Goal: Use online tool/utility: Utilize a website feature to perform a specific function

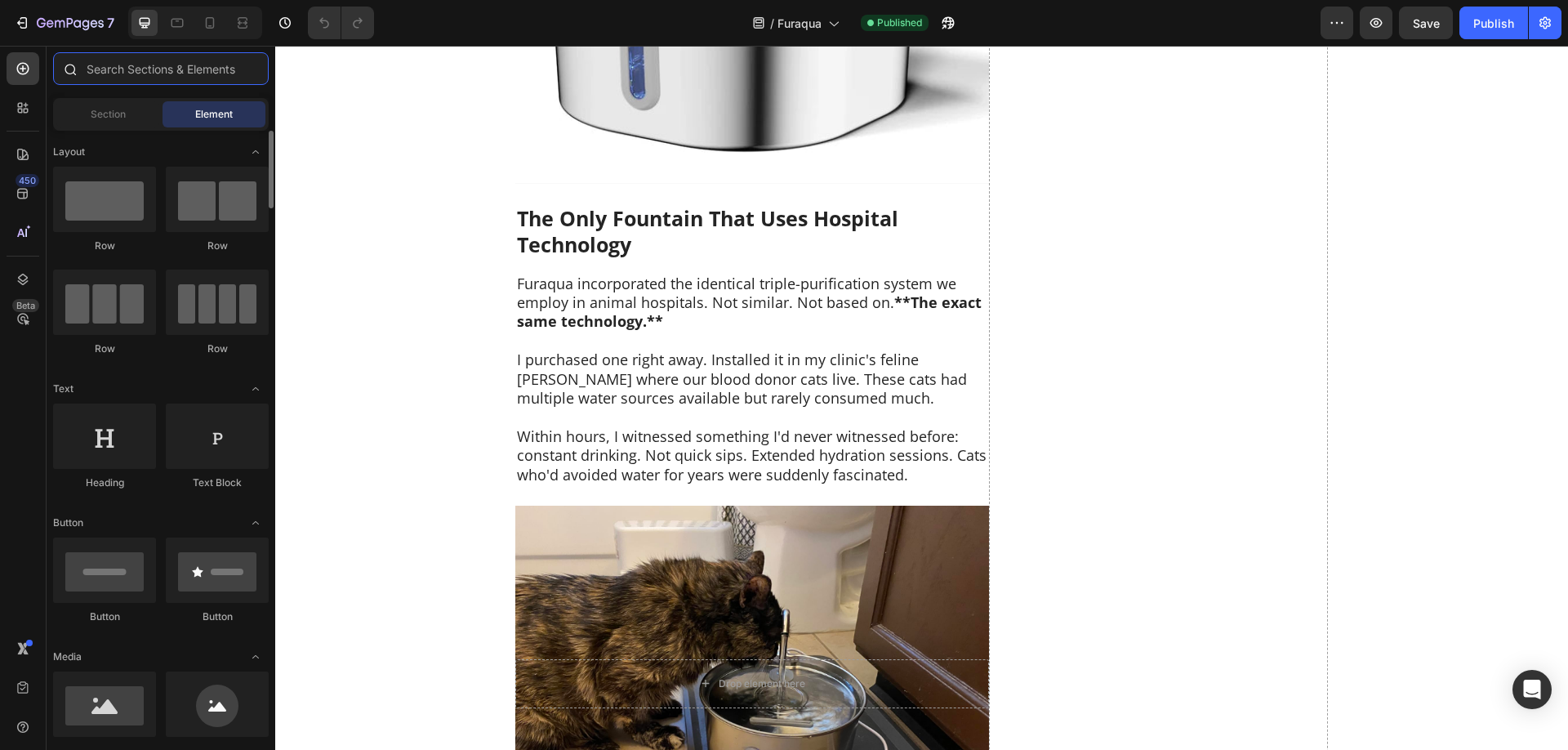
click at [115, 76] on input "text" at bounding box center [161, 69] width 216 height 33
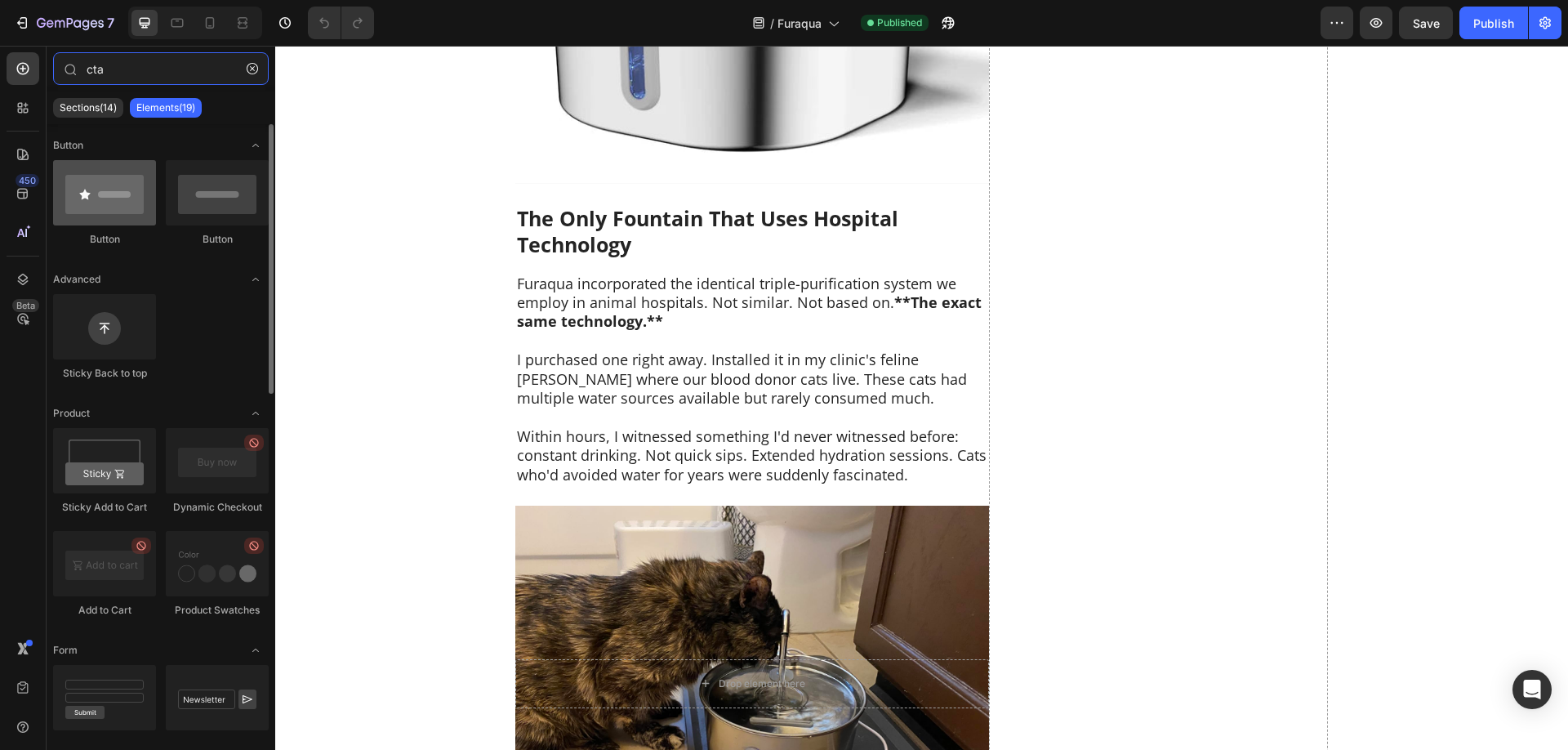
type input "cta"
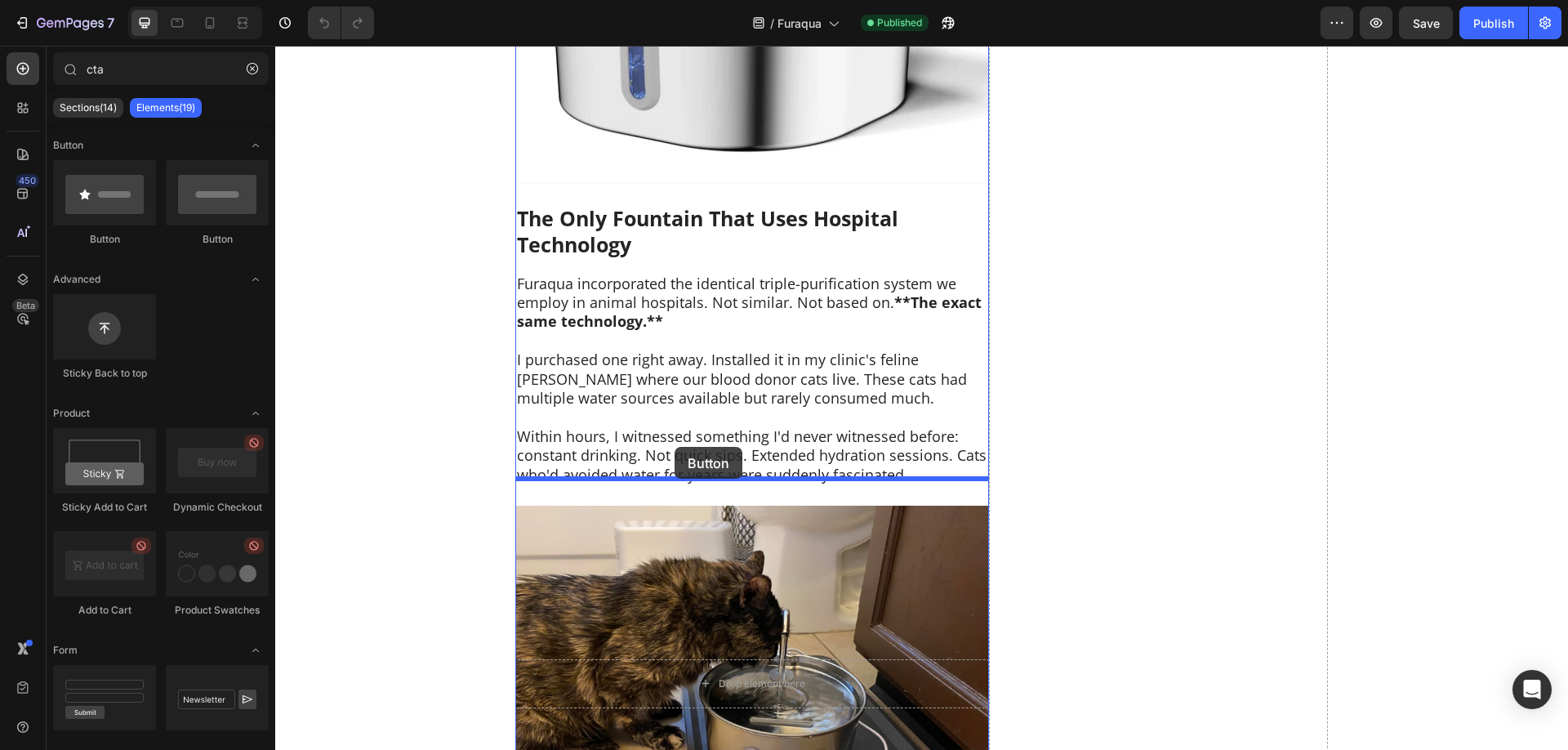
drag, startPoint x: 381, startPoint y: 232, endPoint x: 675, endPoint y: 447, distance: 364.2
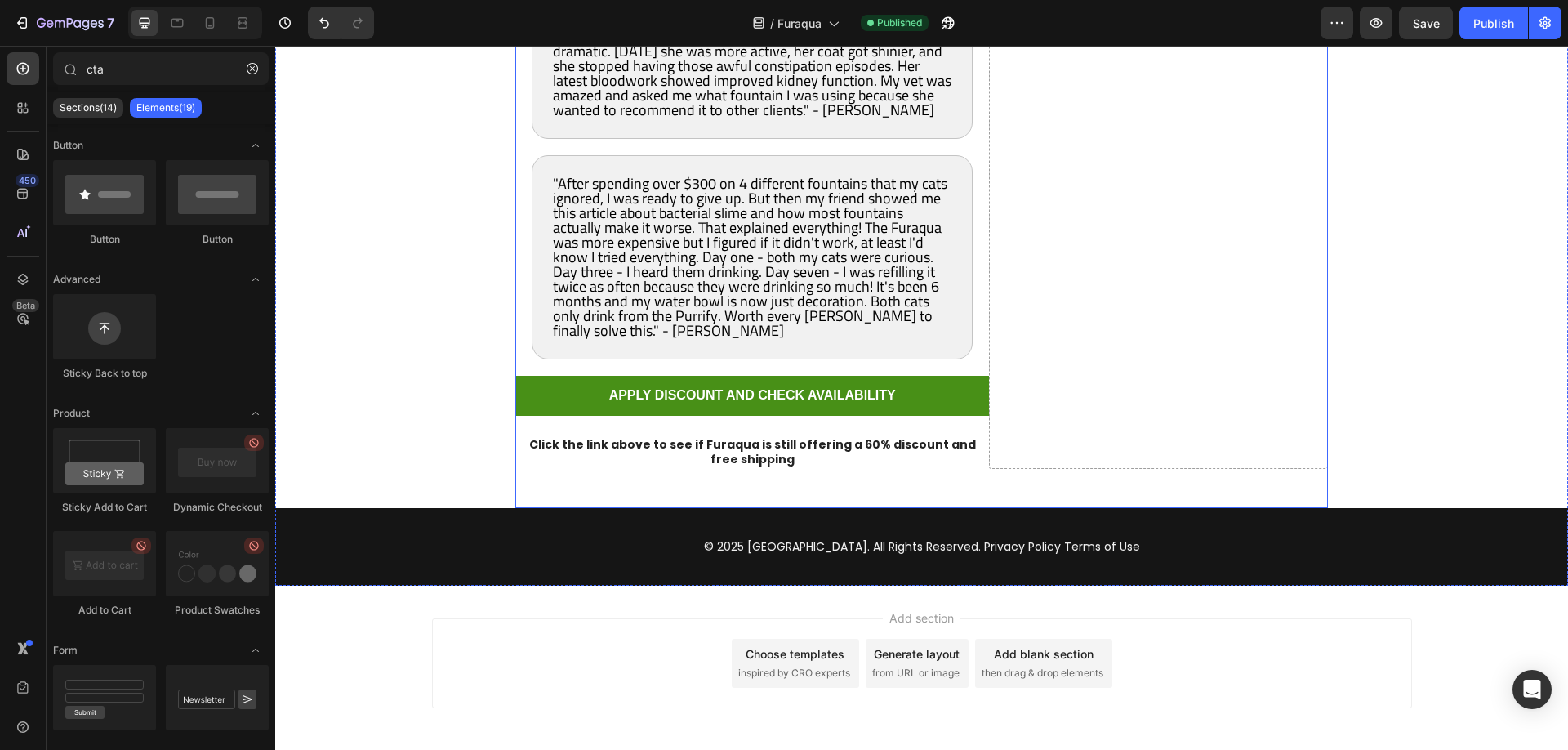
scroll to position [9821, 0]
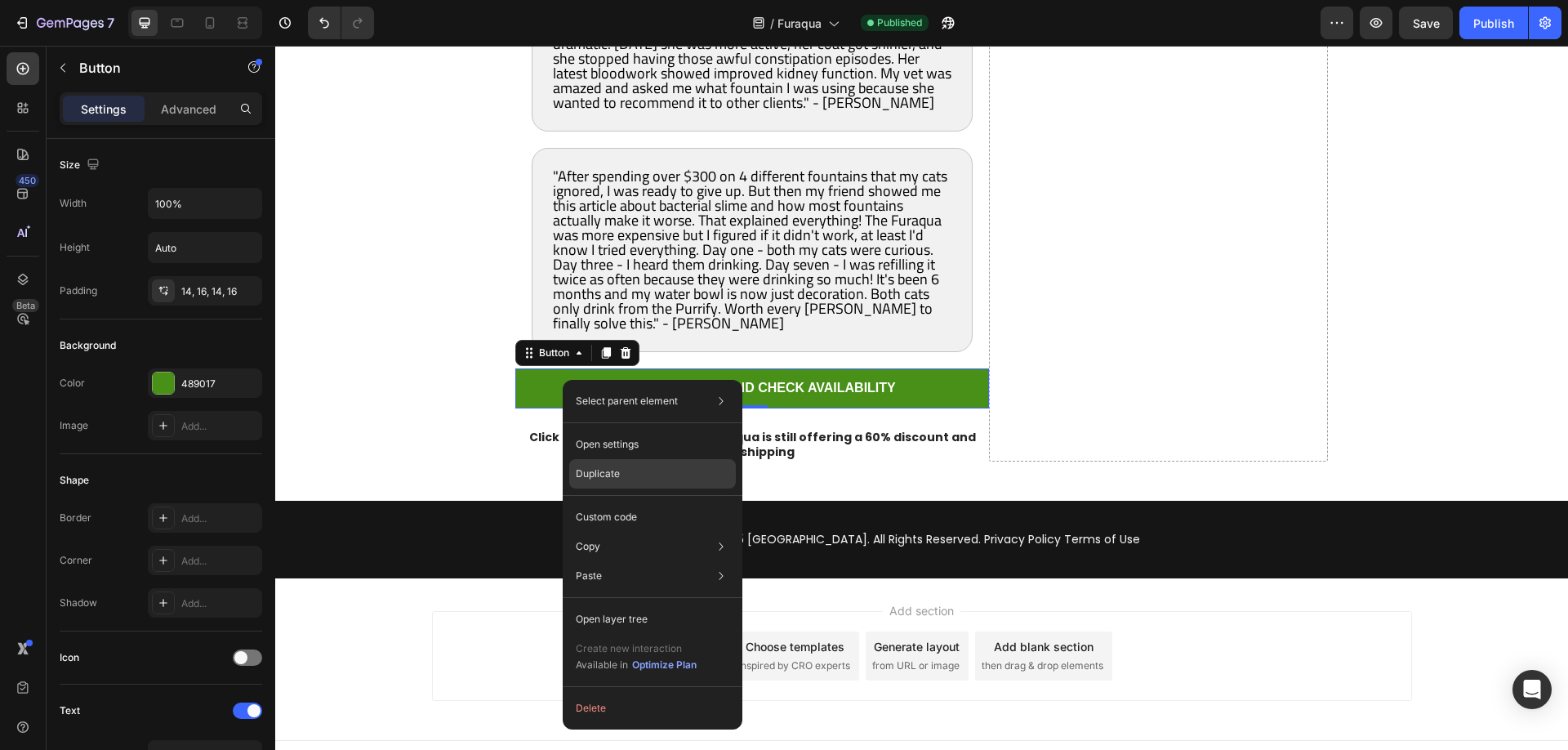
click at [677, 473] on div "Duplicate" at bounding box center [652, 473] width 166 height 30
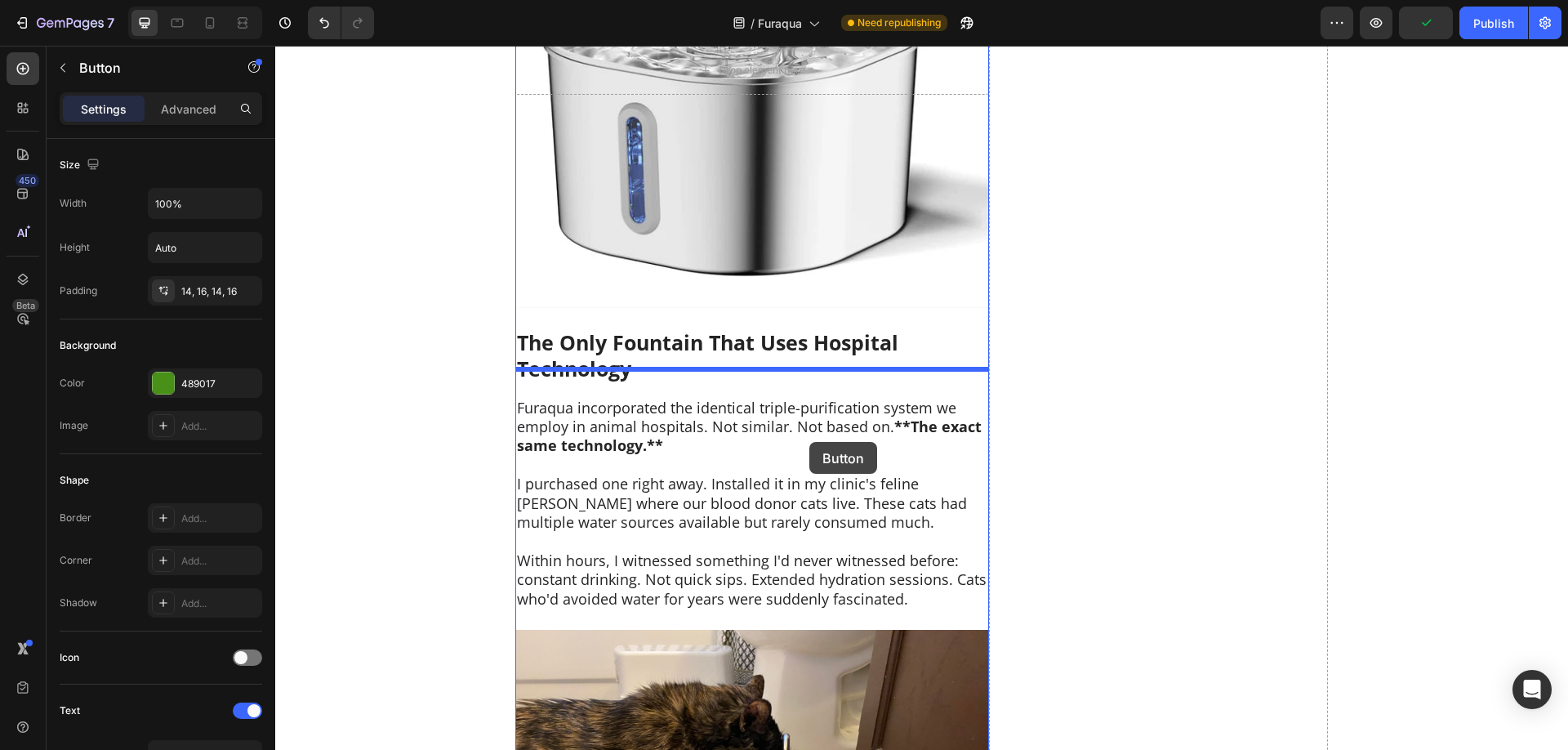
scroll to position [5987, 0]
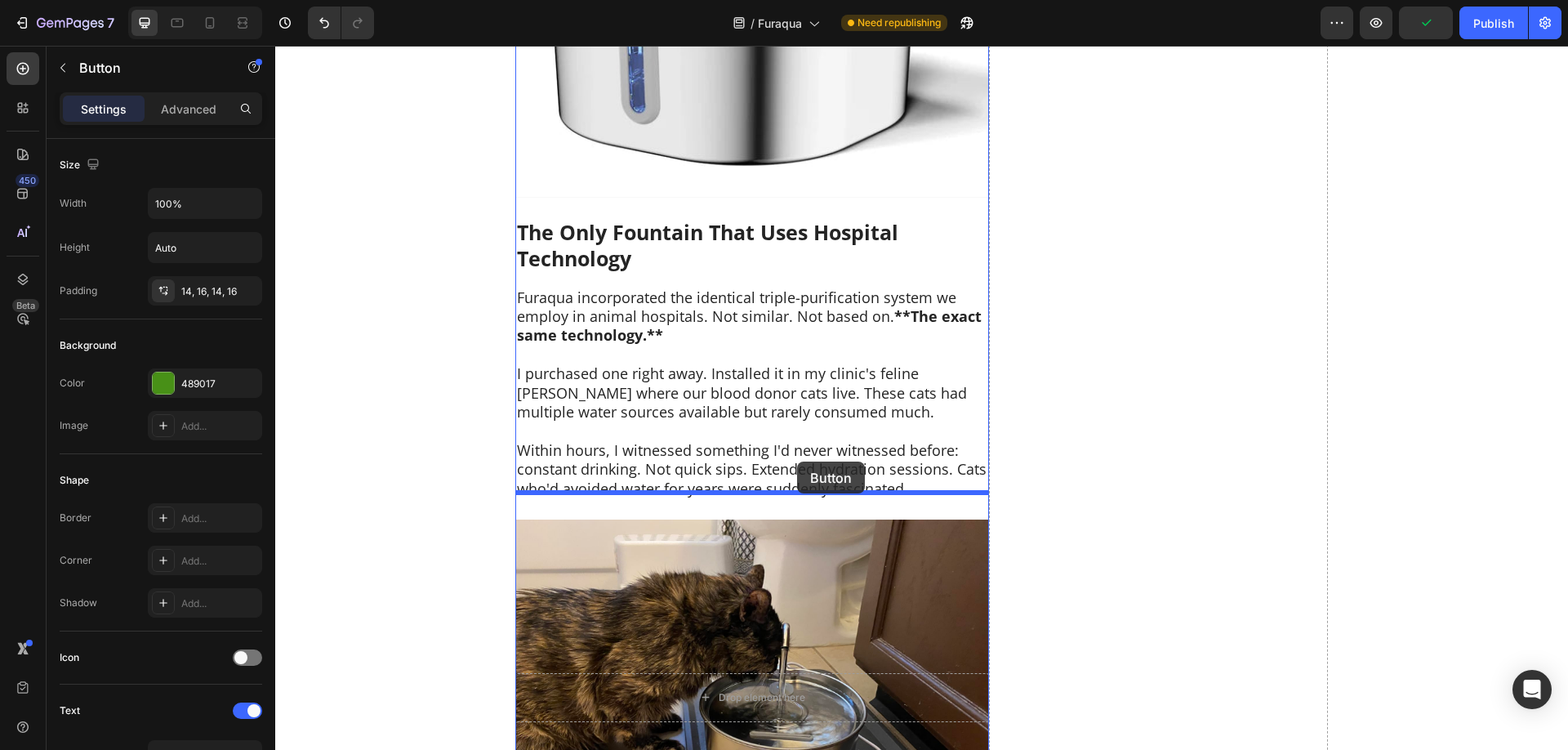
drag, startPoint x: 966, startPoint y: 498, endPoint x: 798, endPoint y: 462, distance: 171.8
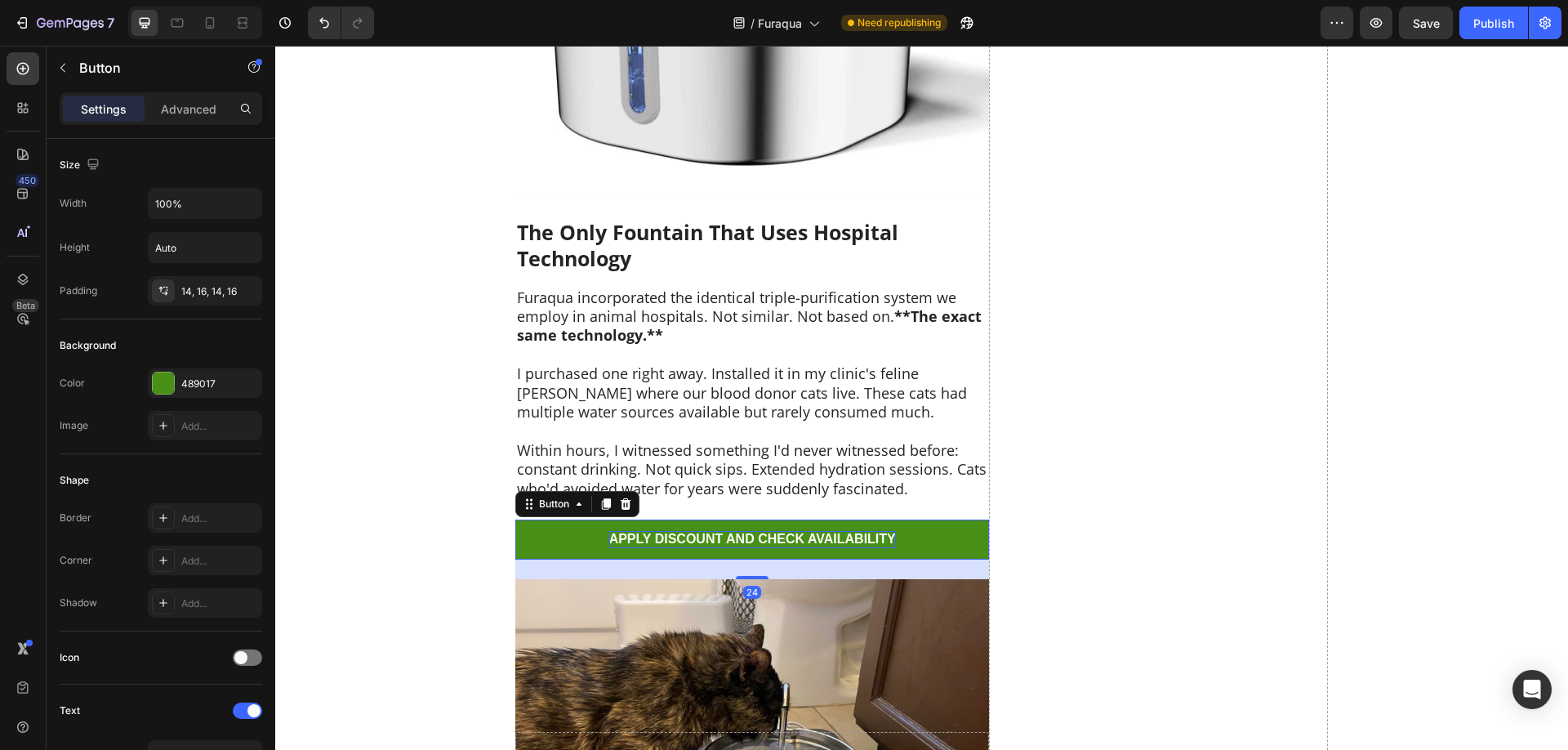
click at [632, 531] on p "APPLY DISCOUNT AND CHECK AVAILABILITY" at bounding box center [752, 539] width 286 height 17
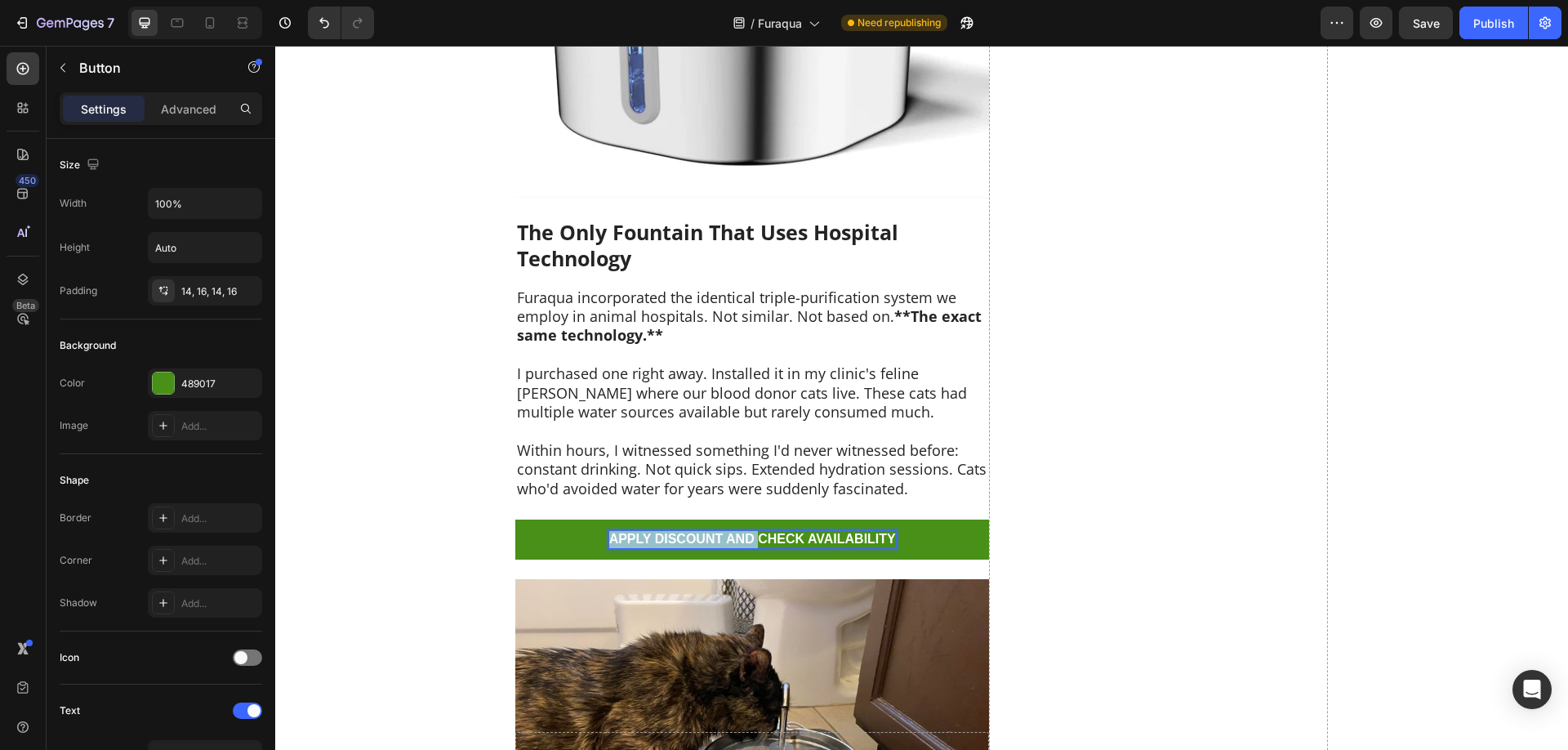
drag, startPoint x: 757, startPoint y: 511, endPoint x: 563, endPoint y: 520, distance: 194.2
click at [610, 531] on div "APPLY DISCOUNT AND CHECK AVAILABILITY" at bounding box center [752, 539] width 286 height 17
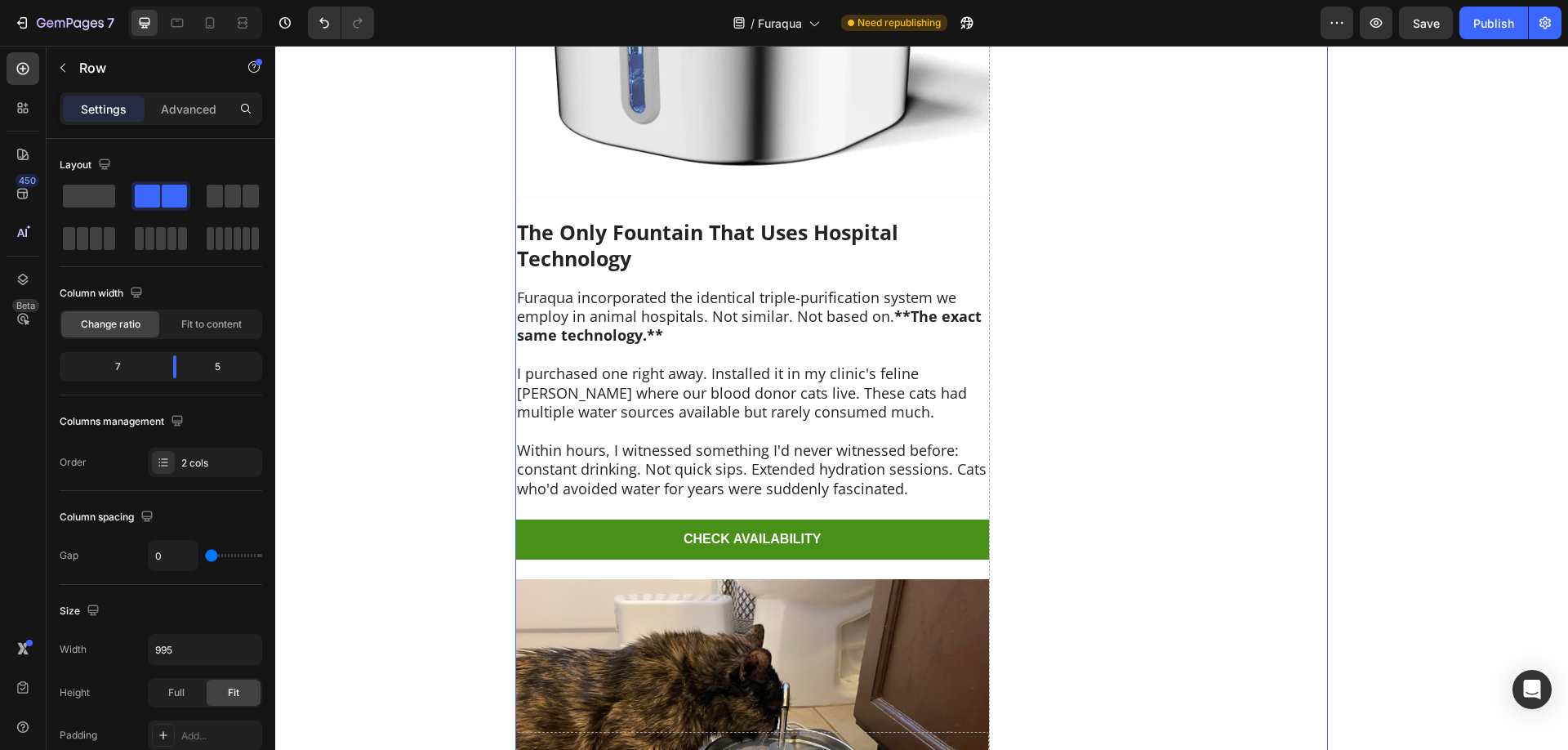
click at [921, 520] on link "CHECK AVAILABILITY" at bounding box center [752, 539] width 473 height 40
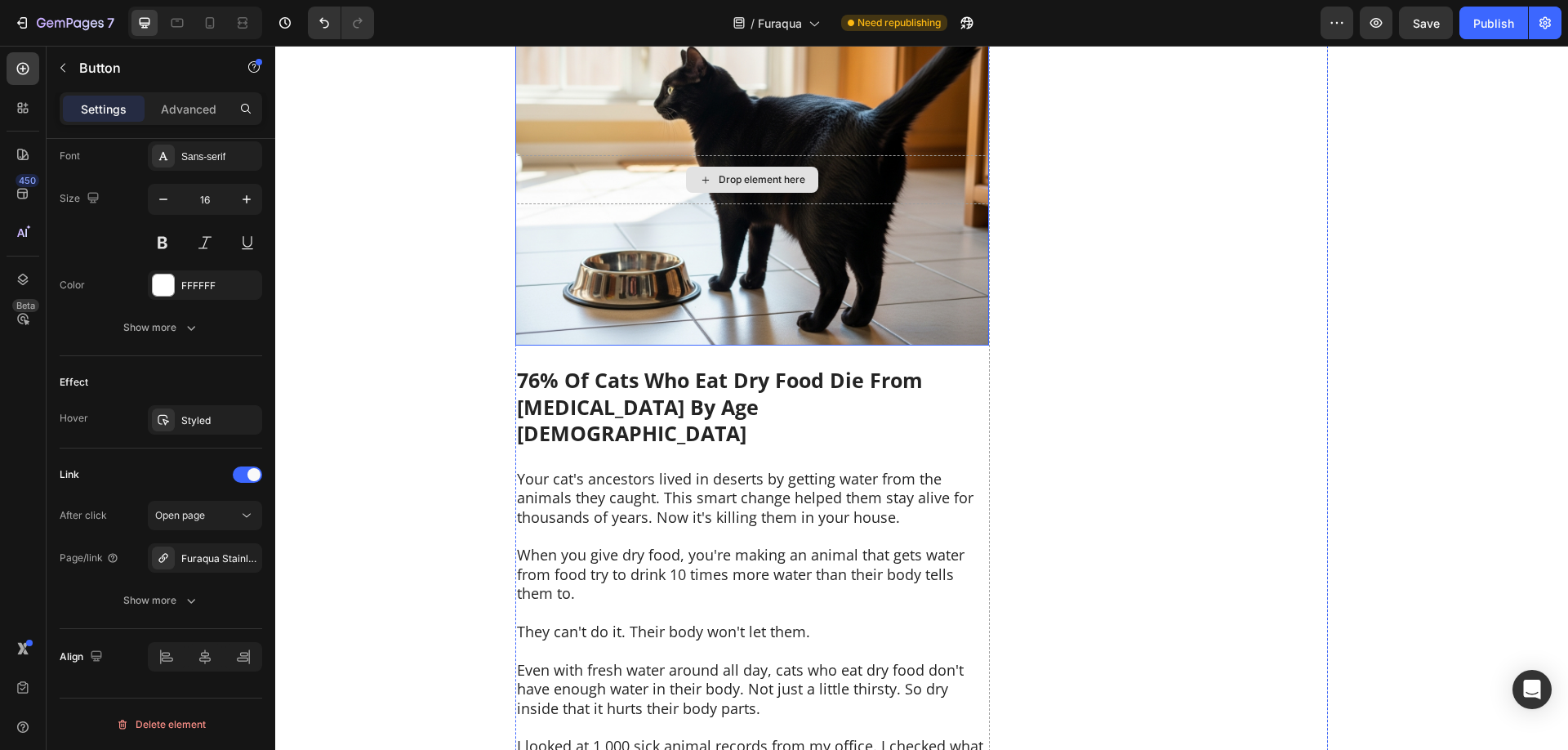
scroll to position [3320, 0]
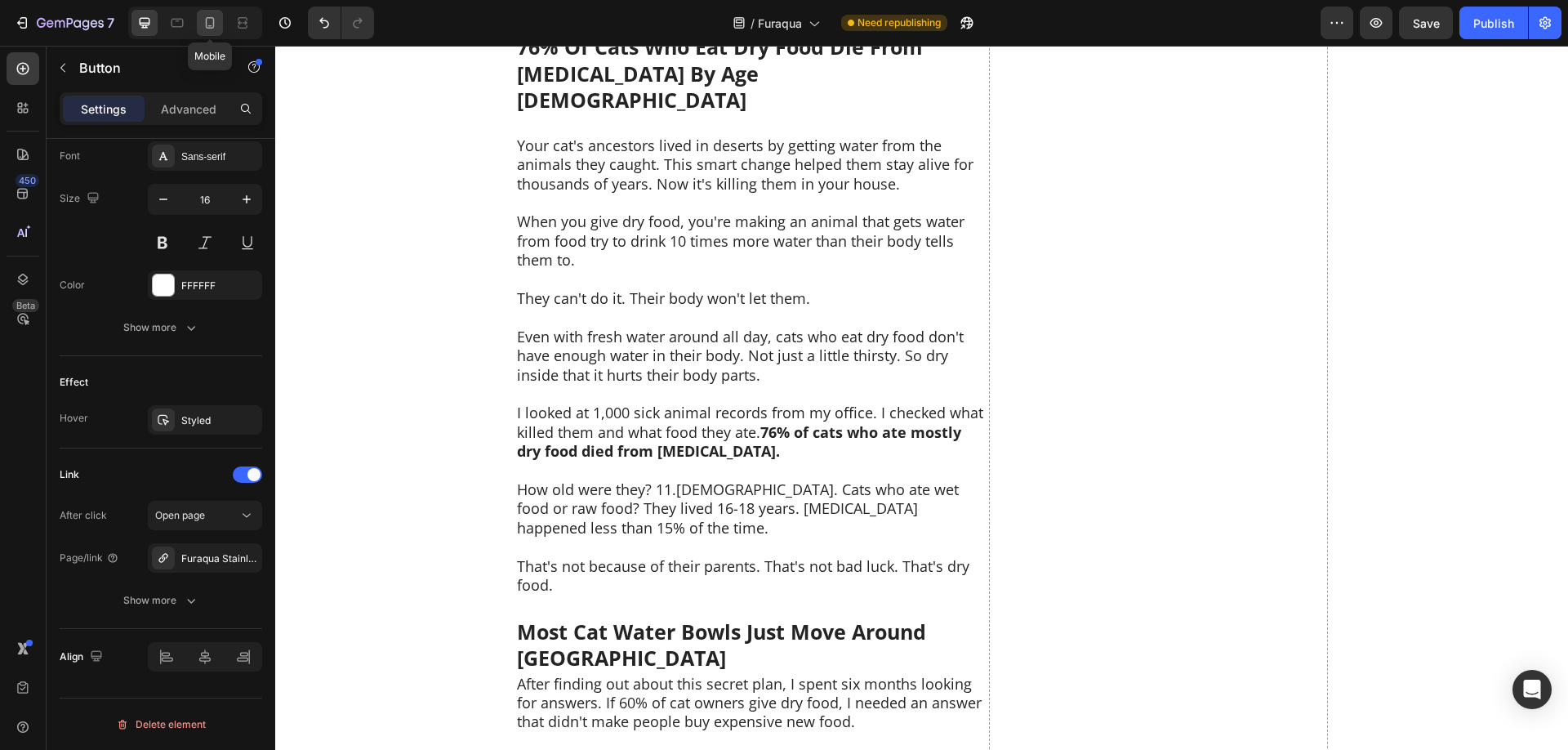
click at [206, 25] on icon at bounding box center [210, 23] width 9 height 12
type input "14"
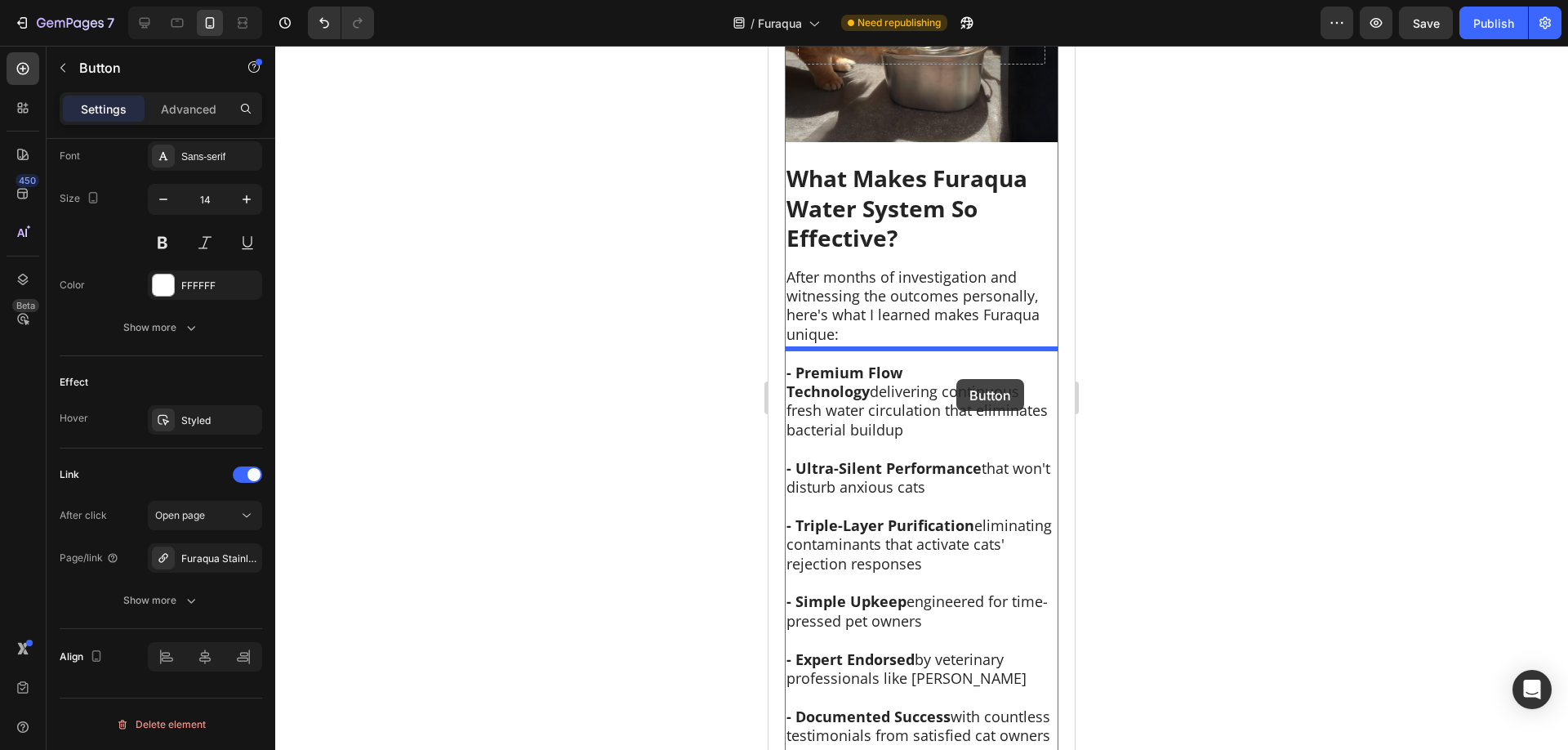
scroll to position [7963, 0]
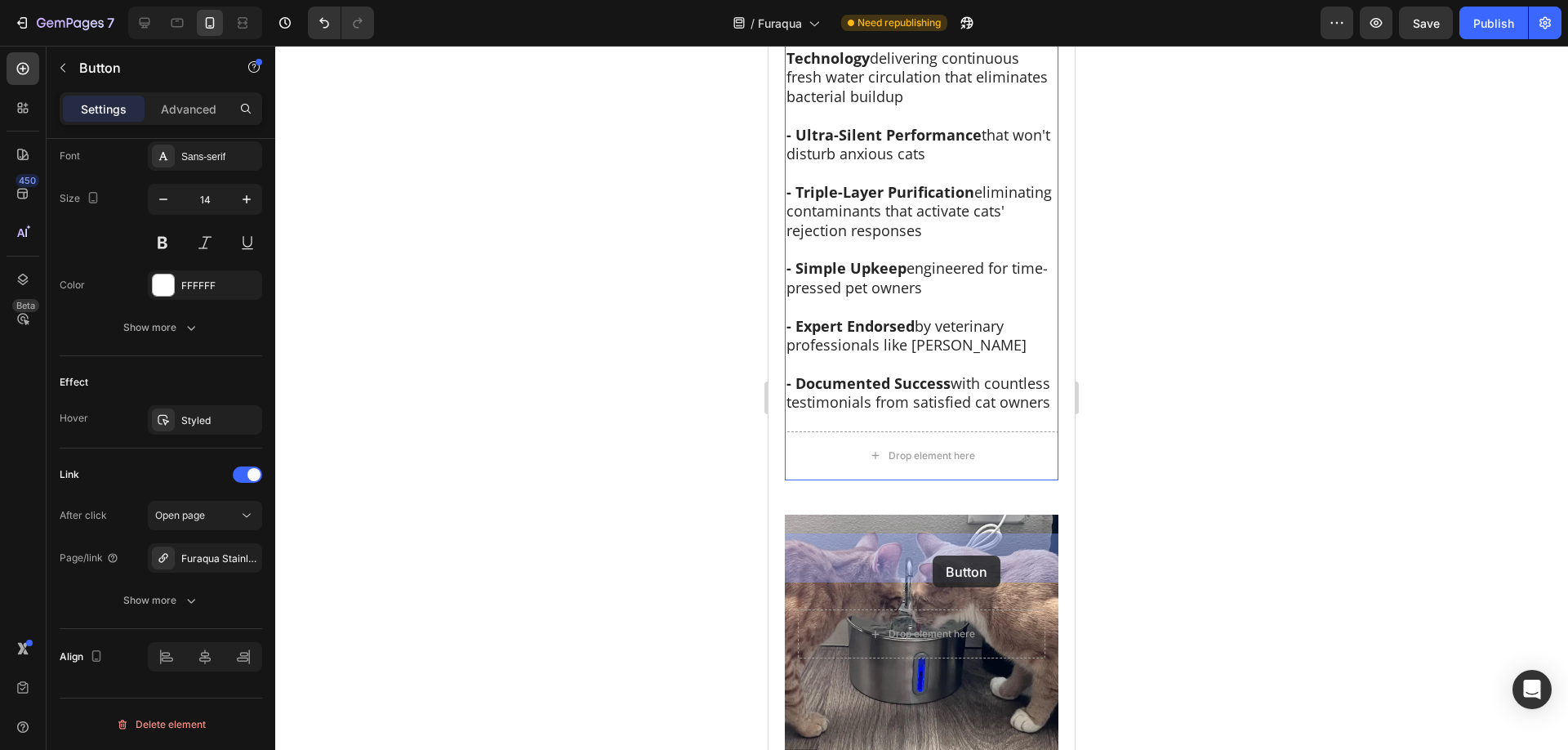
drag, startPoint x: 1020, startPoint y: 237, endPoint x: 933, endPoint y: 556, distance: 330.7
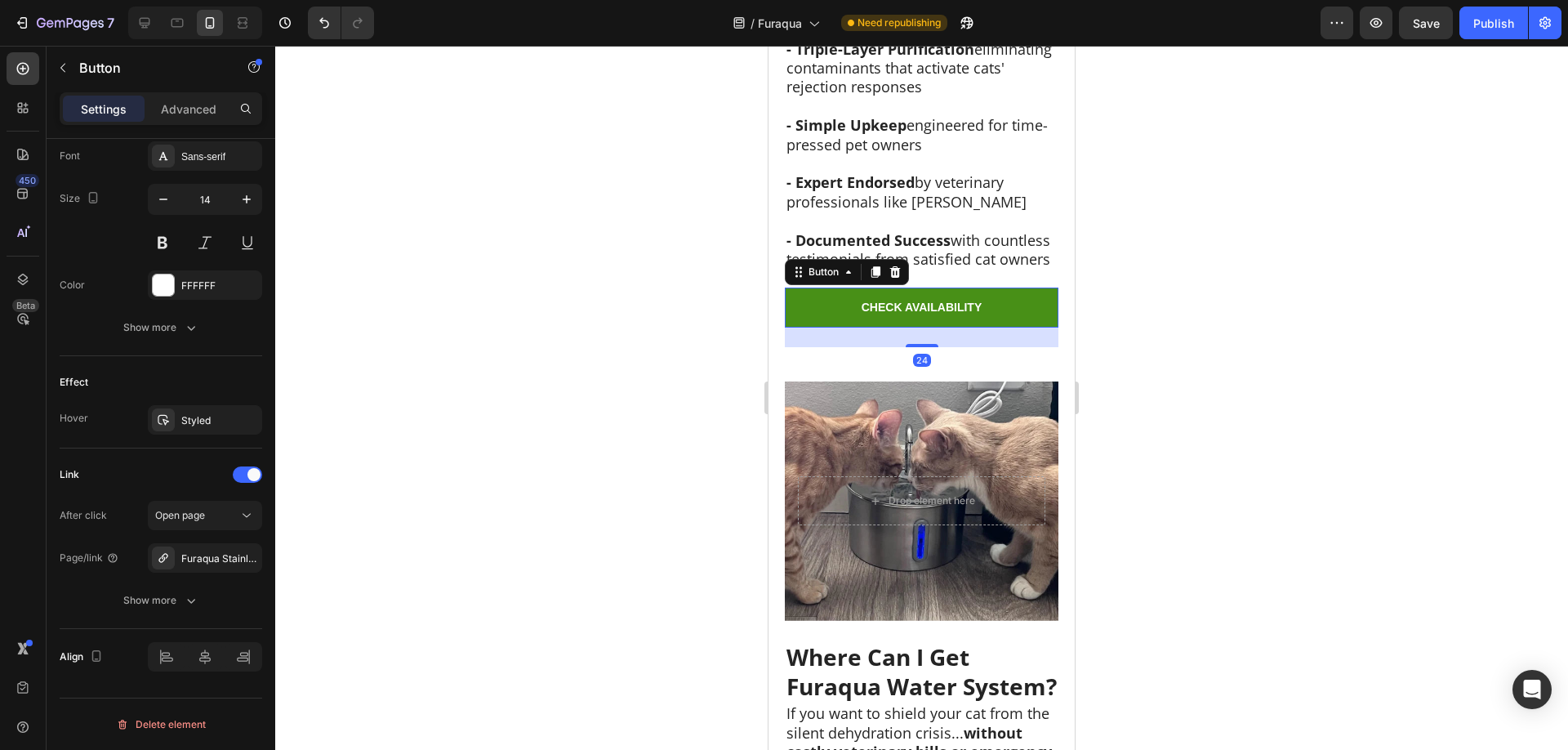
scroll to position [8154, 0]
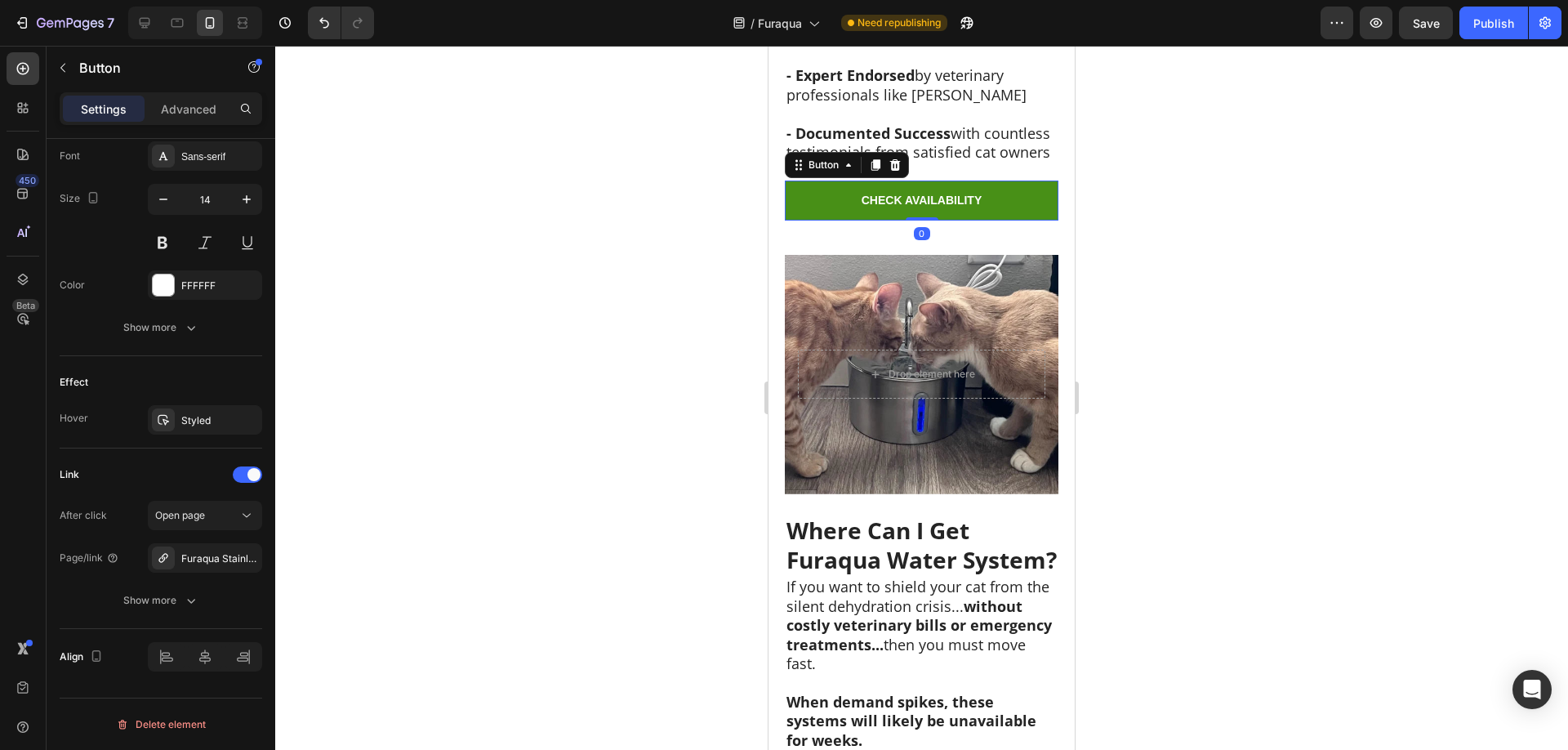
click at [921, 220] on div "CHECK AVAILABILITY Button 0" at bounding box center [921, 200] width 274 height 39
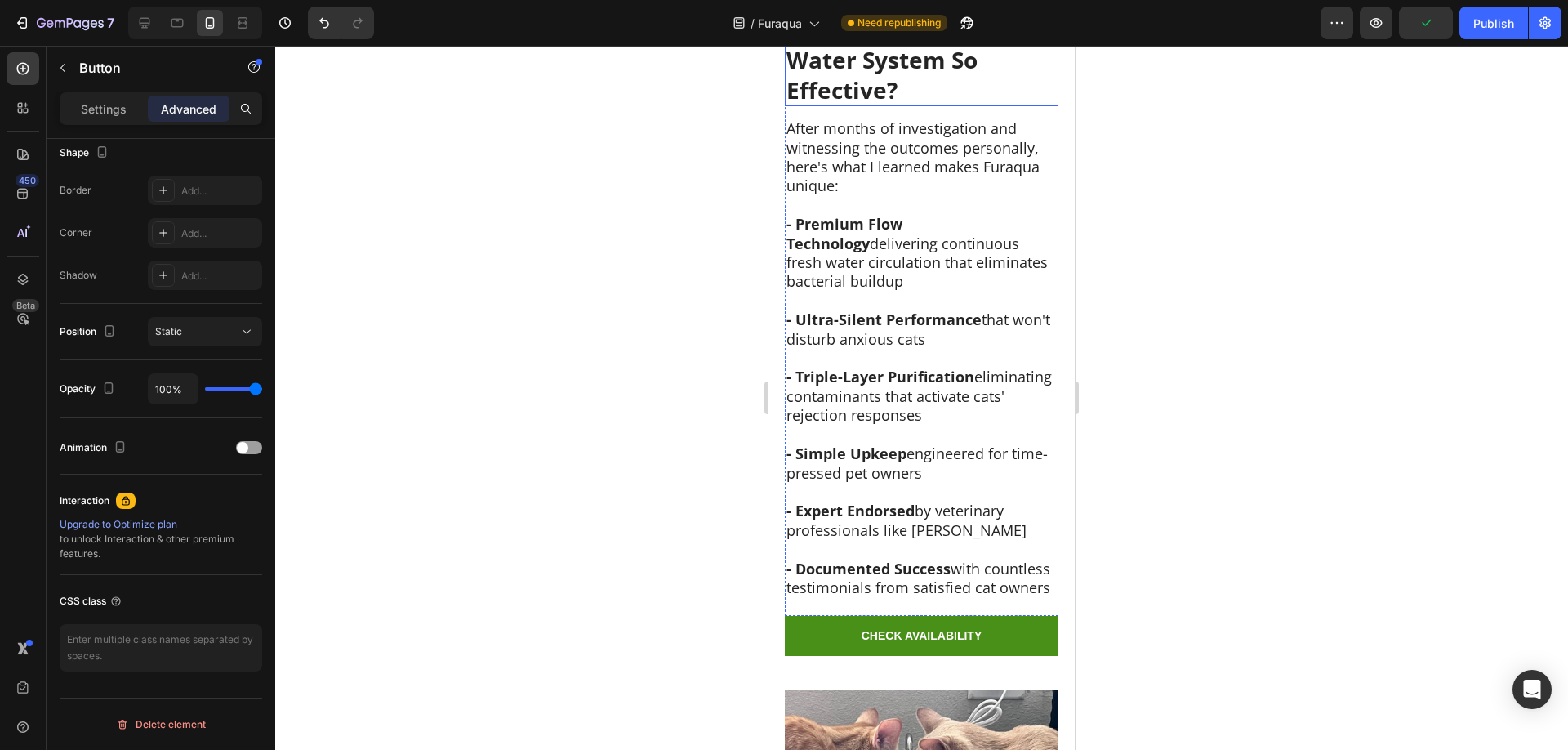
scroll to position [7904, 0]
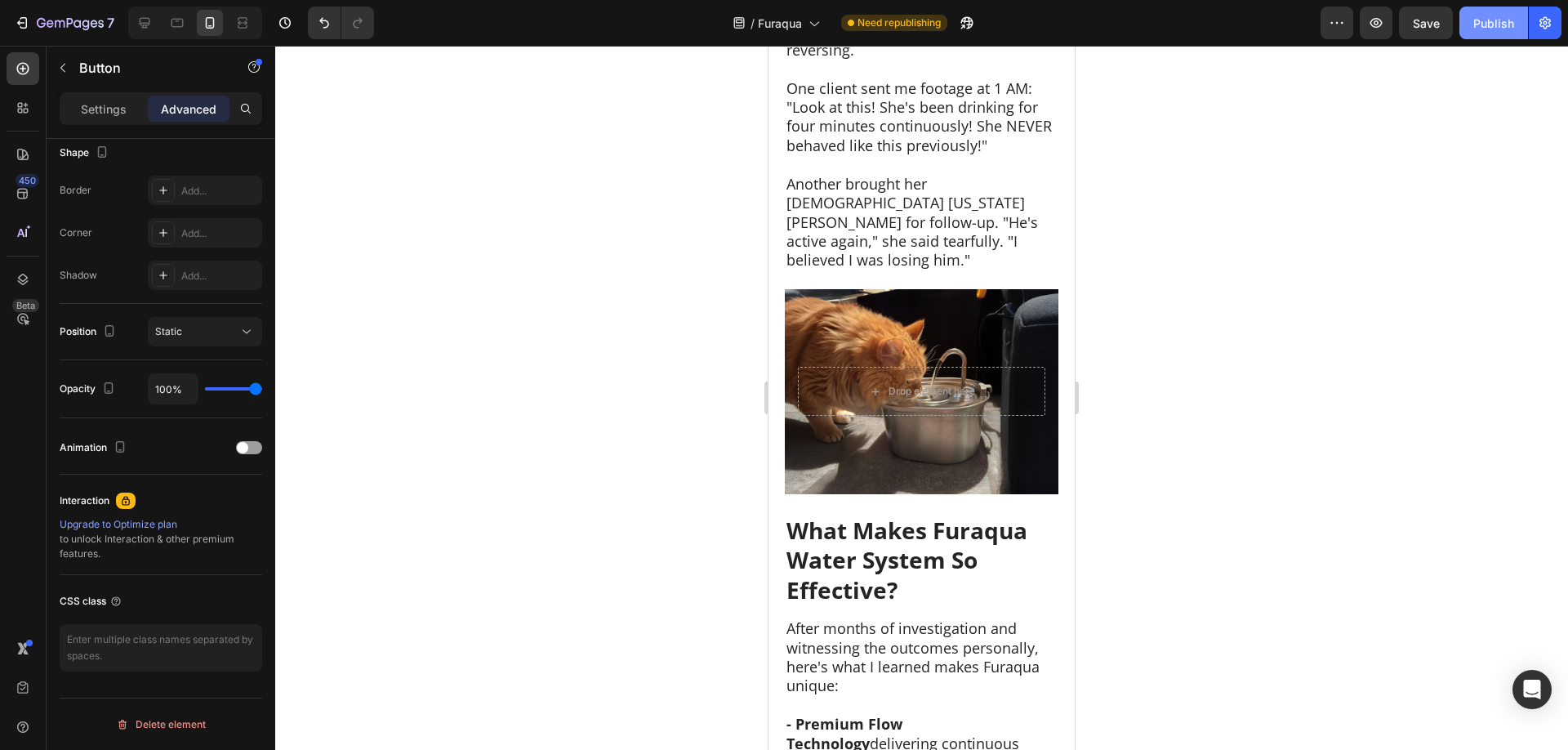
click at [1481, 24] on div "Publish" at bounding box center [1493, 23] width 41 height 17
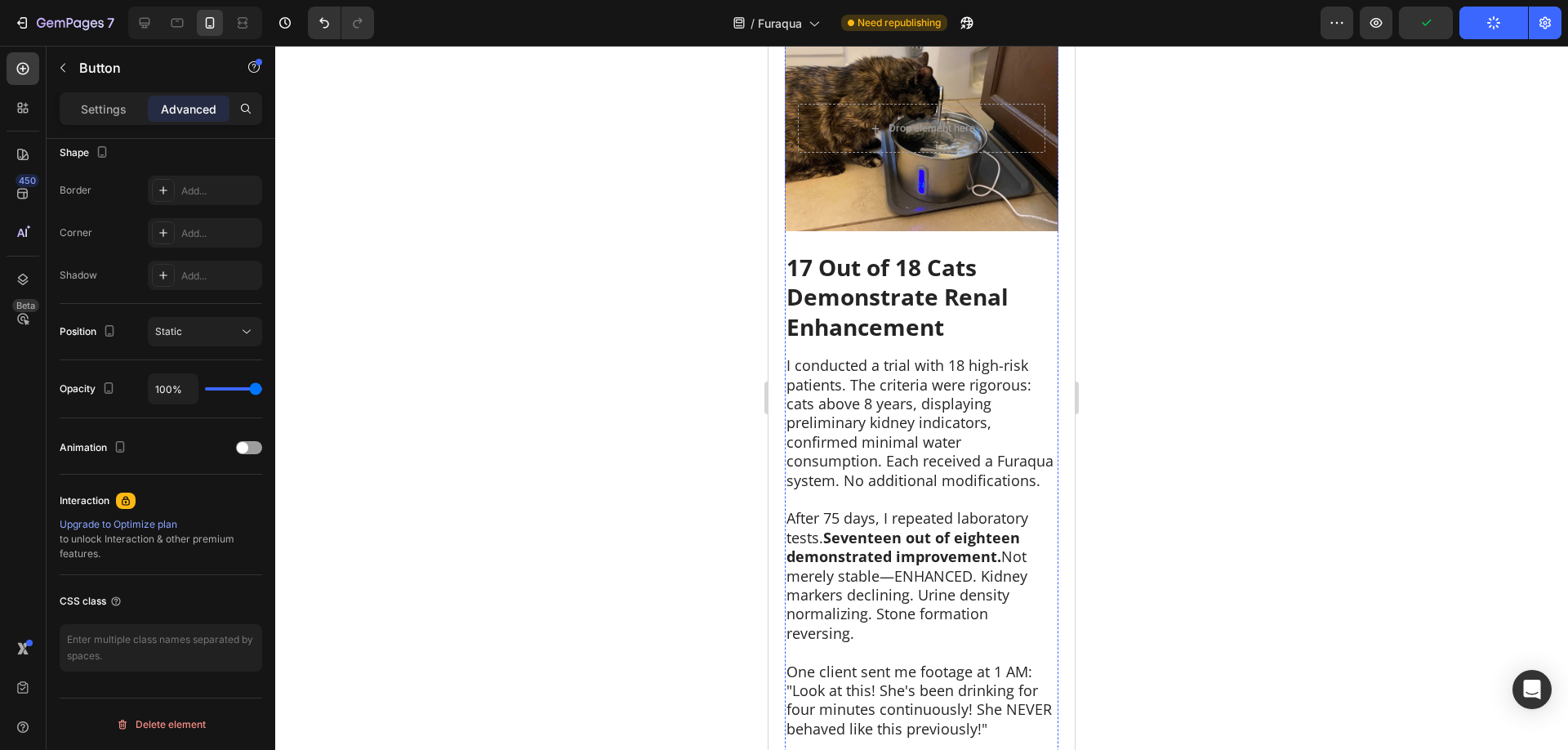
scroll to position [6404, 0]
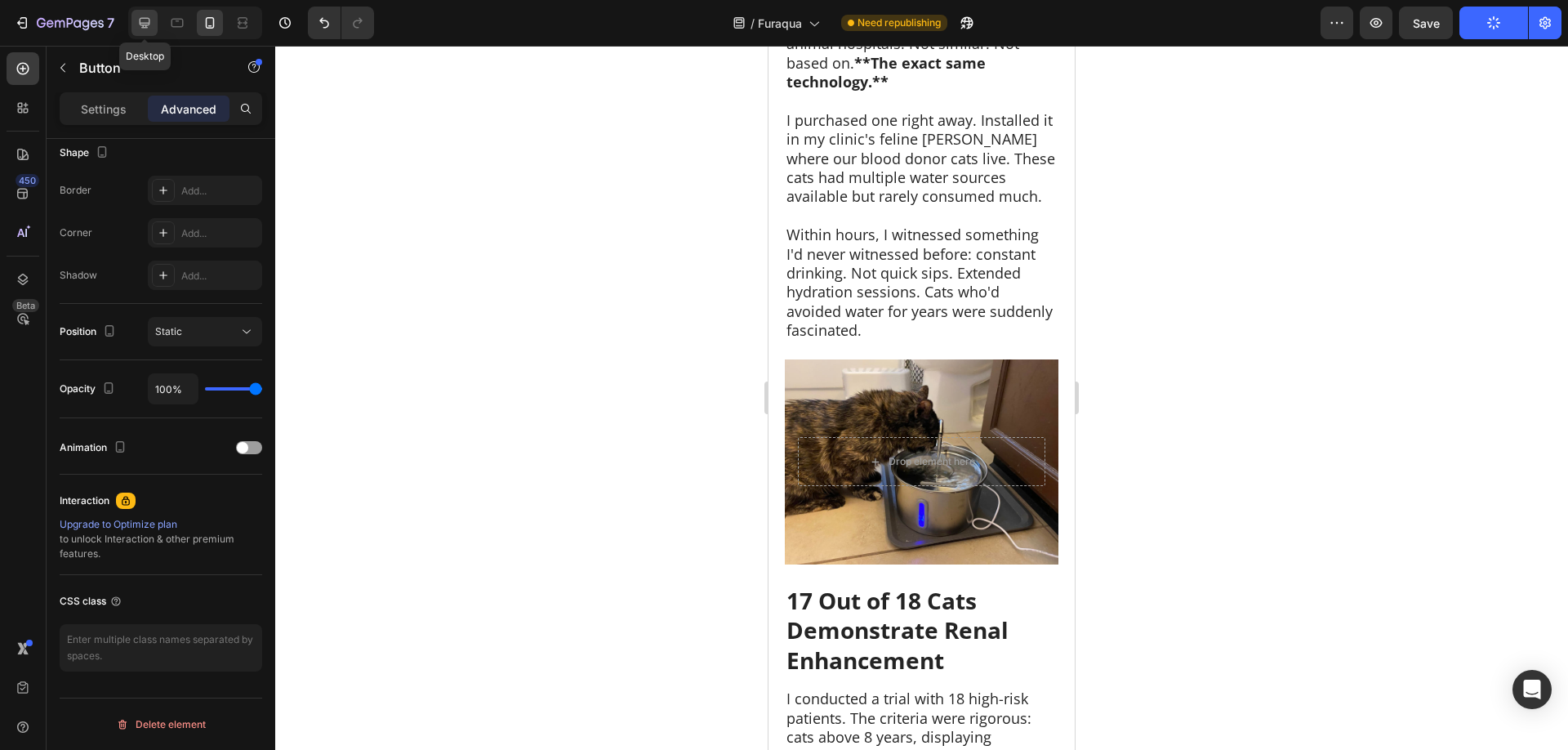
click at [154, 14] on div at bounding box center [145, 23] width 26 height 26
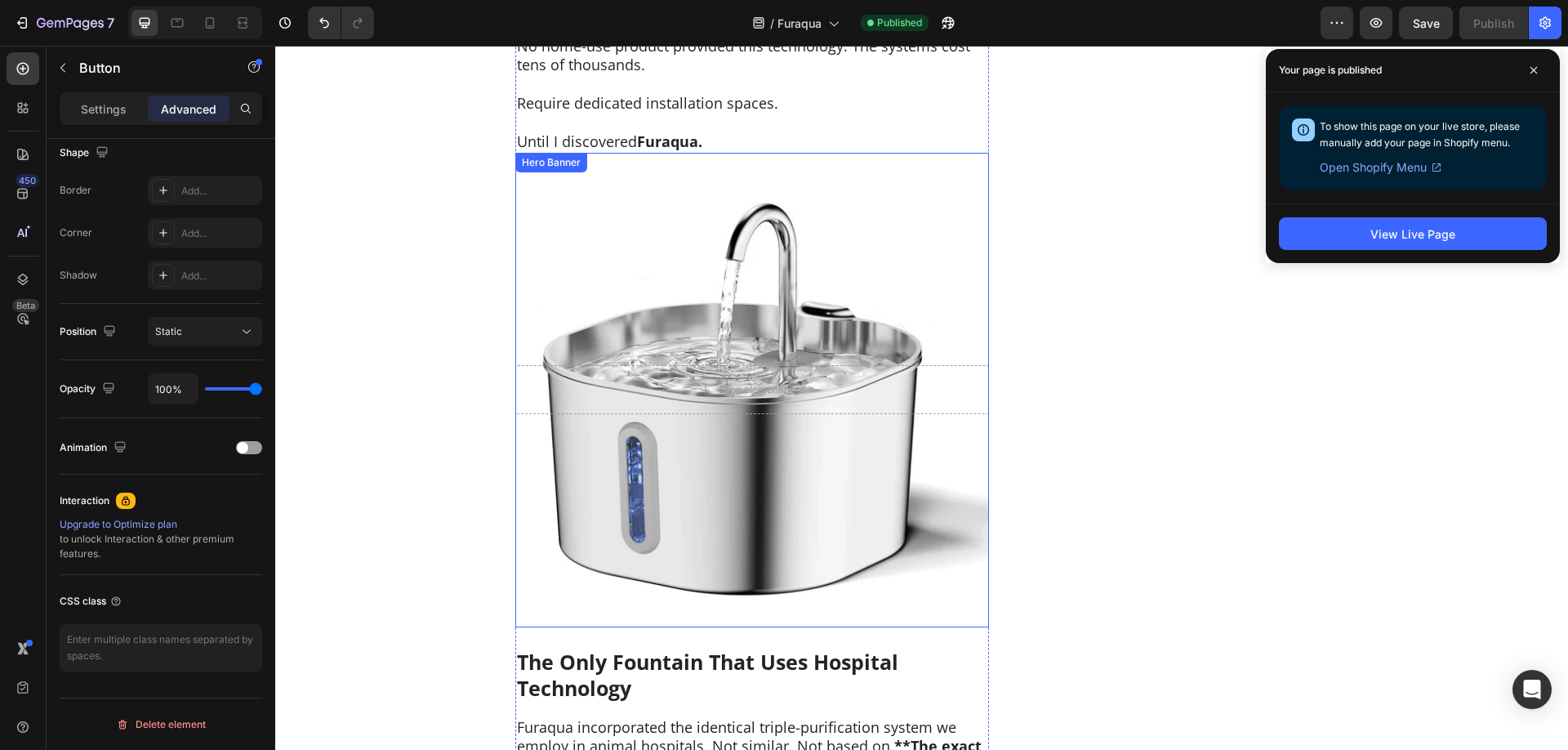
scroll to position [5075, 0]
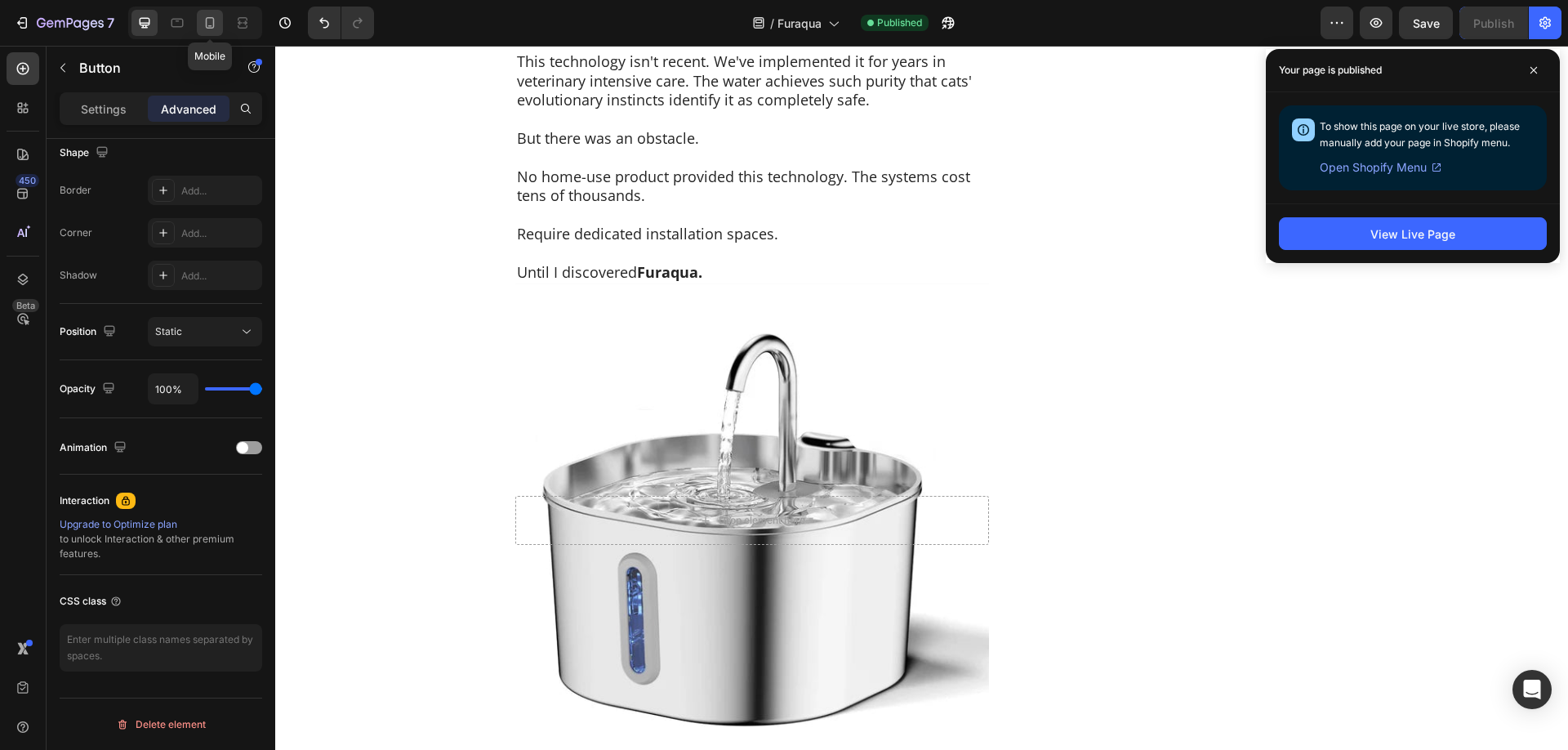
click at [210, 18] on icon at bounding box center [210, 23] width 9 height 12
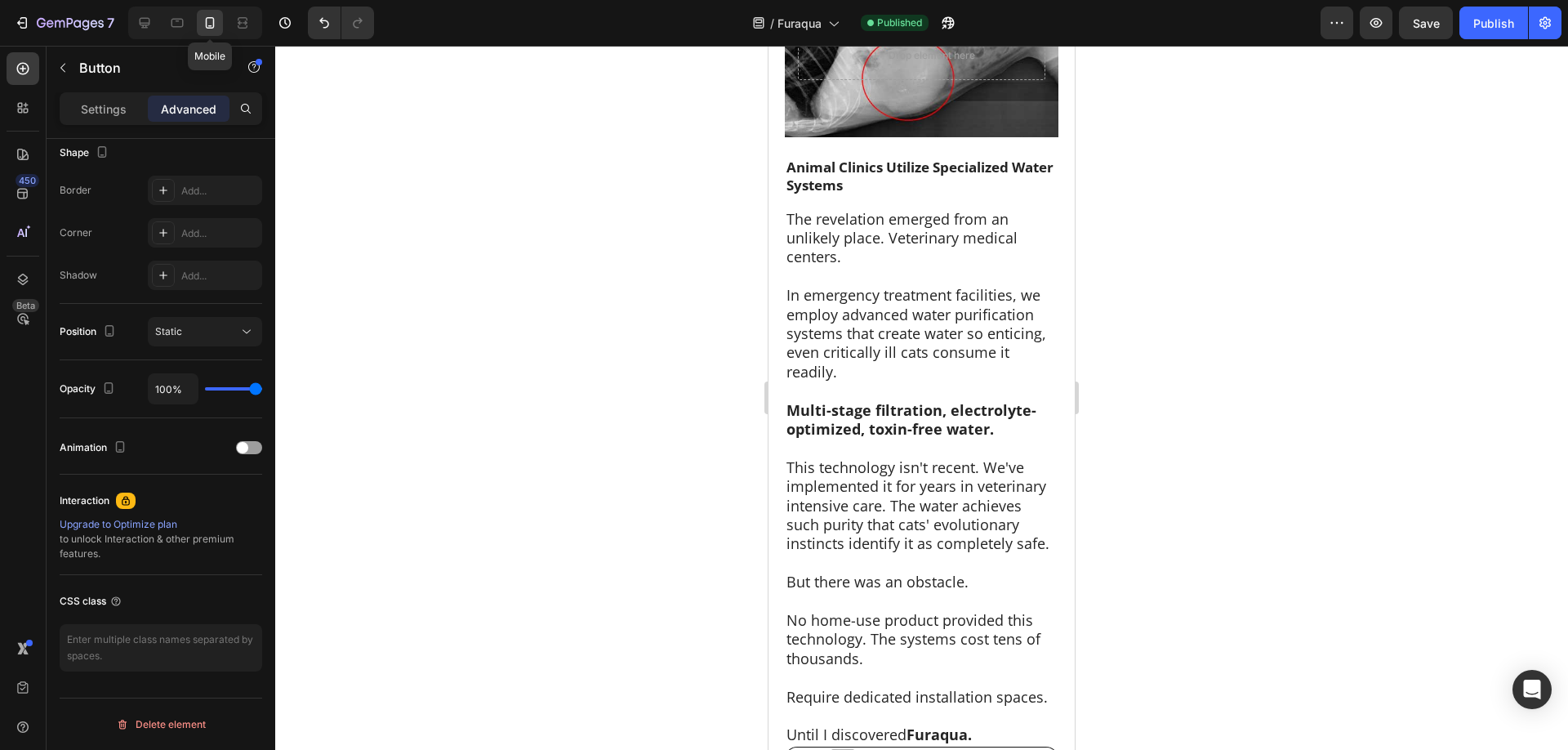
type input "0"
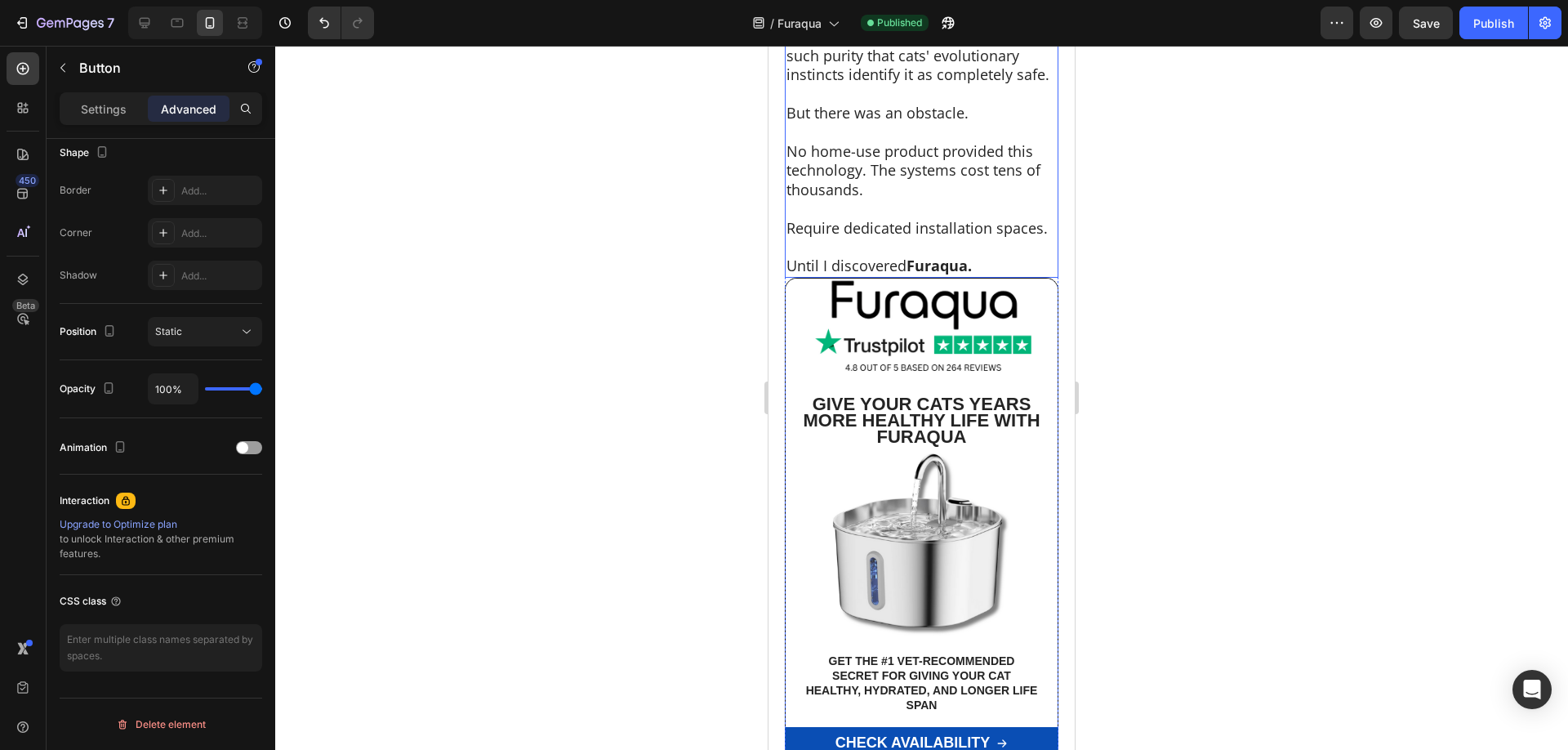
scroll to position [5750, 0]
